Goal: Transaction & Acquisition: Purchase product/service

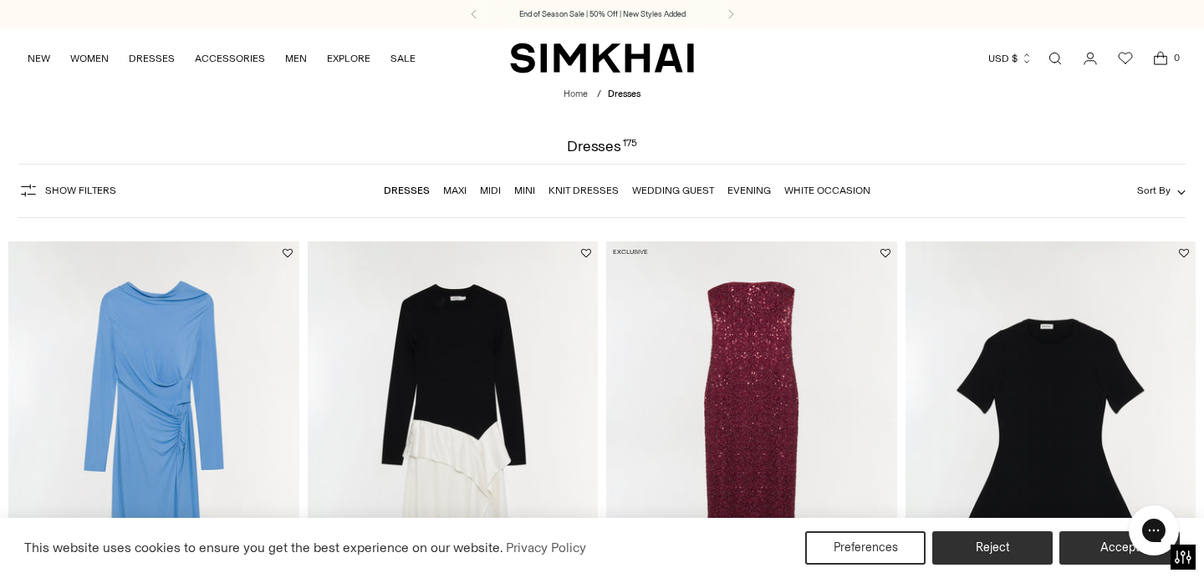
click at [1152, 191] on span "Sort By" at bounding box center [1153, 191] width 33 height 12
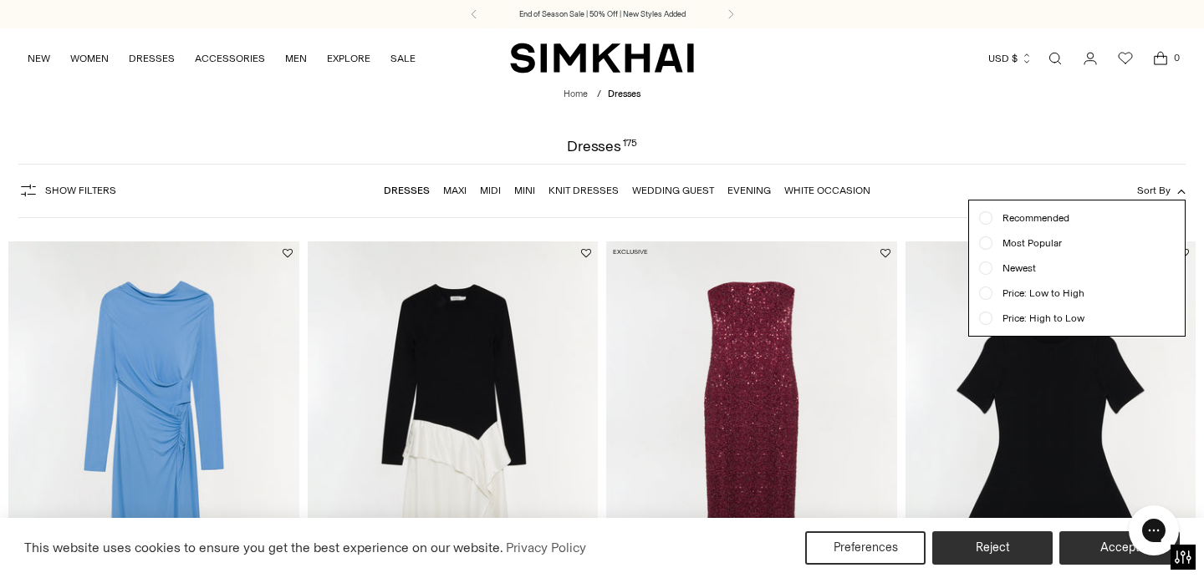
click at [667, 192] on link "Wedding Guest" at bounding box center [673, 191] width 82 height 12
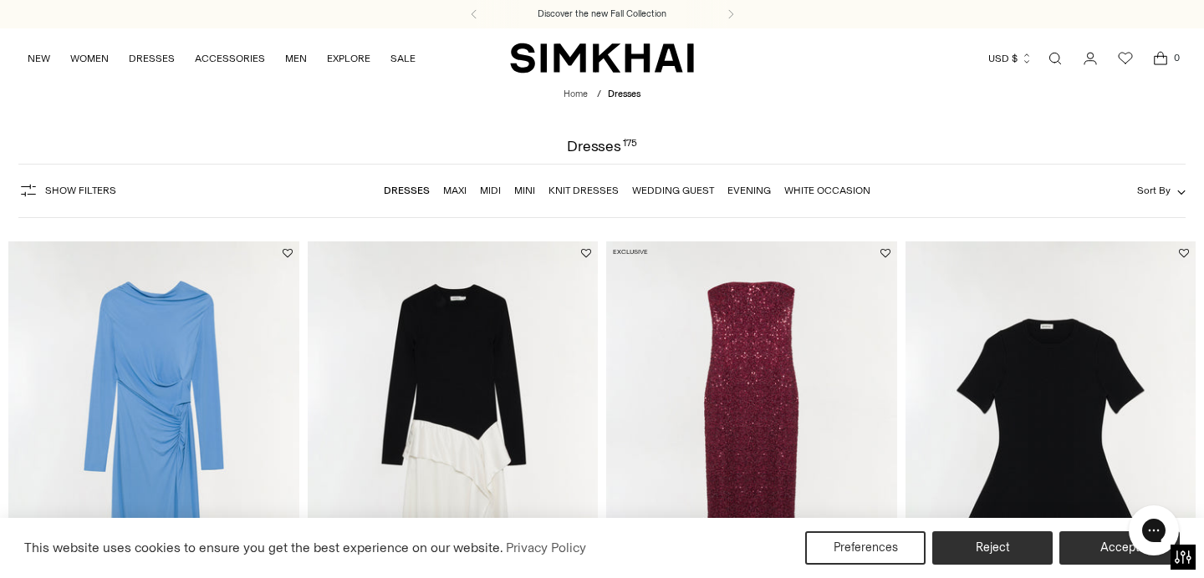
click at [749, 190] on link "Evening" at bounding box center [748, 191] width 43 height 12
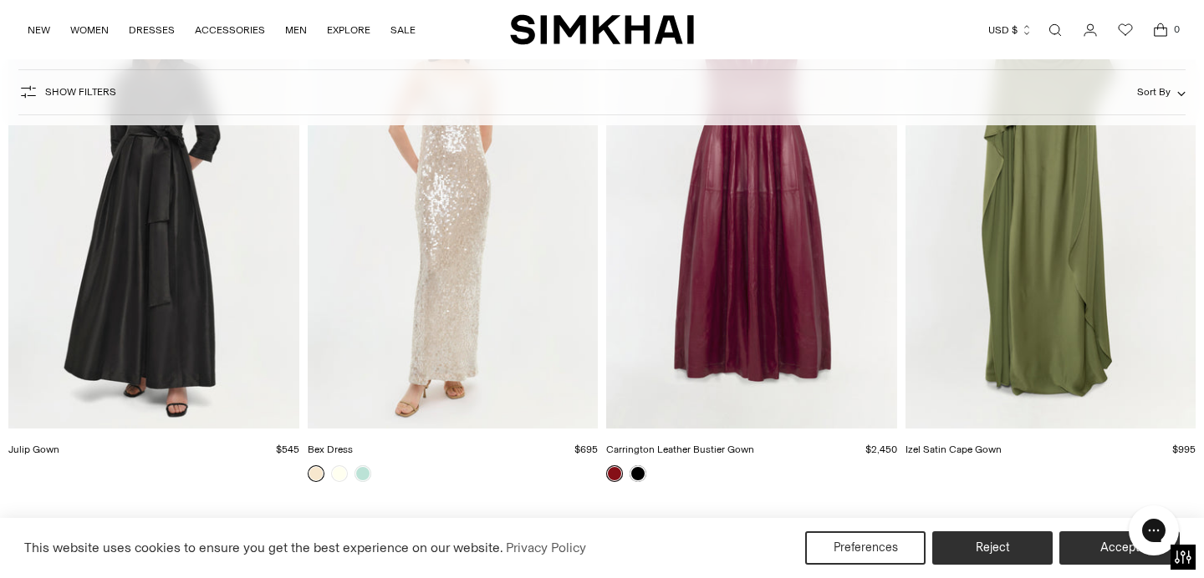
scroll to position [4387, 0]
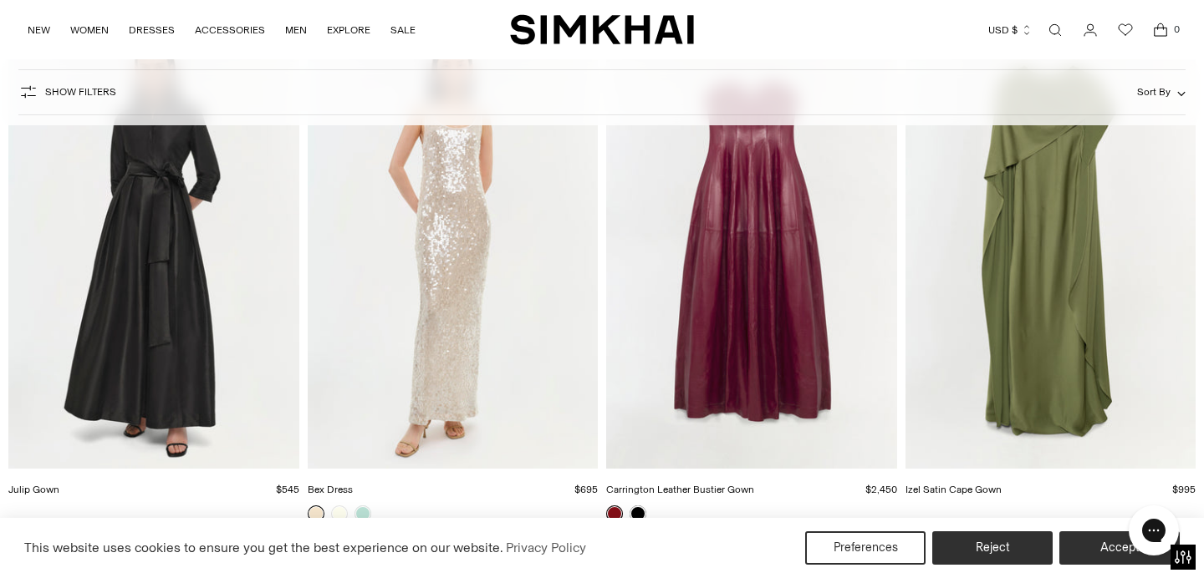
click at [0, 0] on img "Izel Satin Cape Gown" at bounding box center [0, 0] width 0 height 0
